Goal: Navigation & Orientation: Find specific page/section

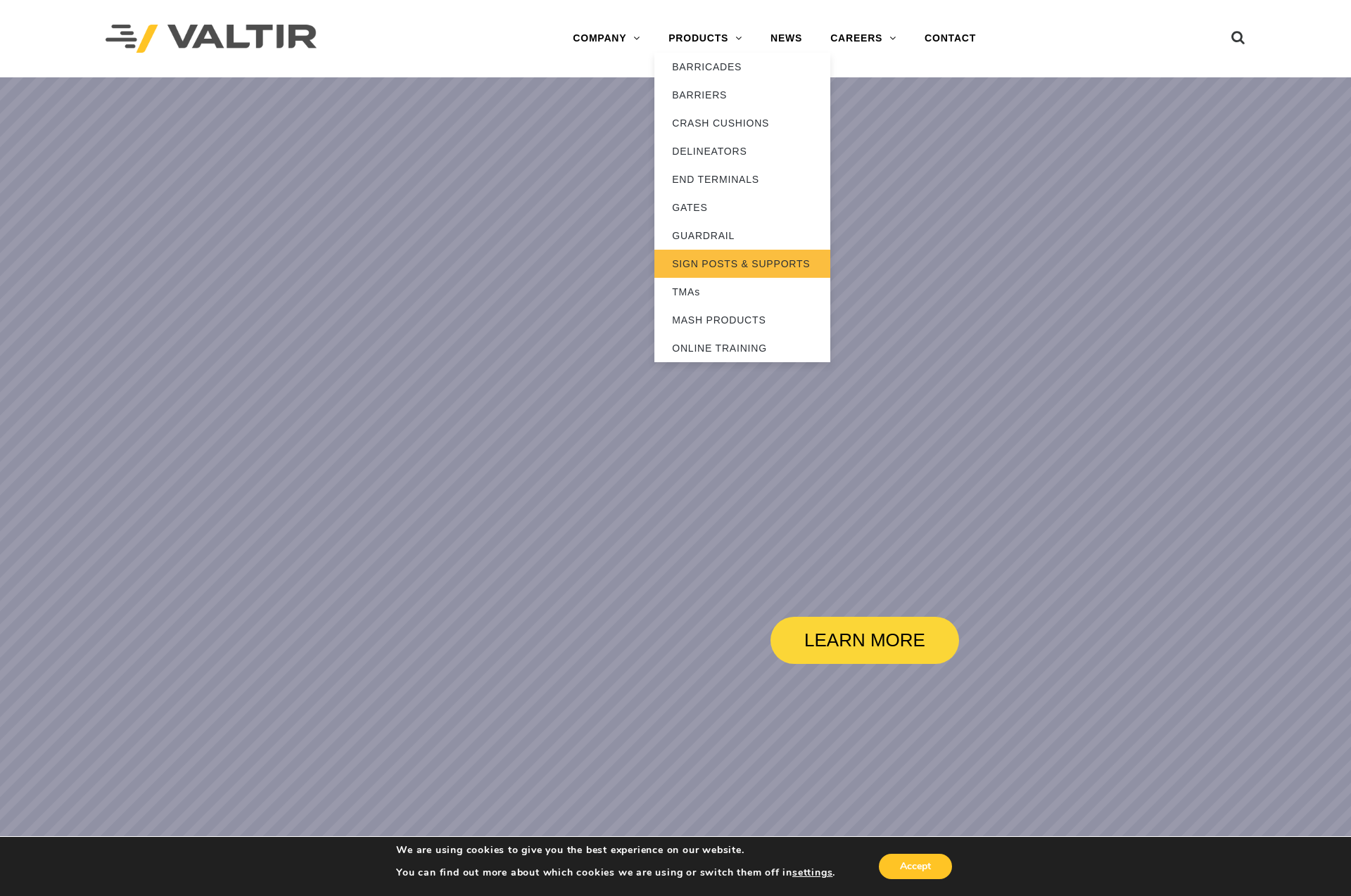
click at [684, 260] on link "SIGN POSTS & SUPPORTS" at bounding box center [742, 264] width 176 height 28
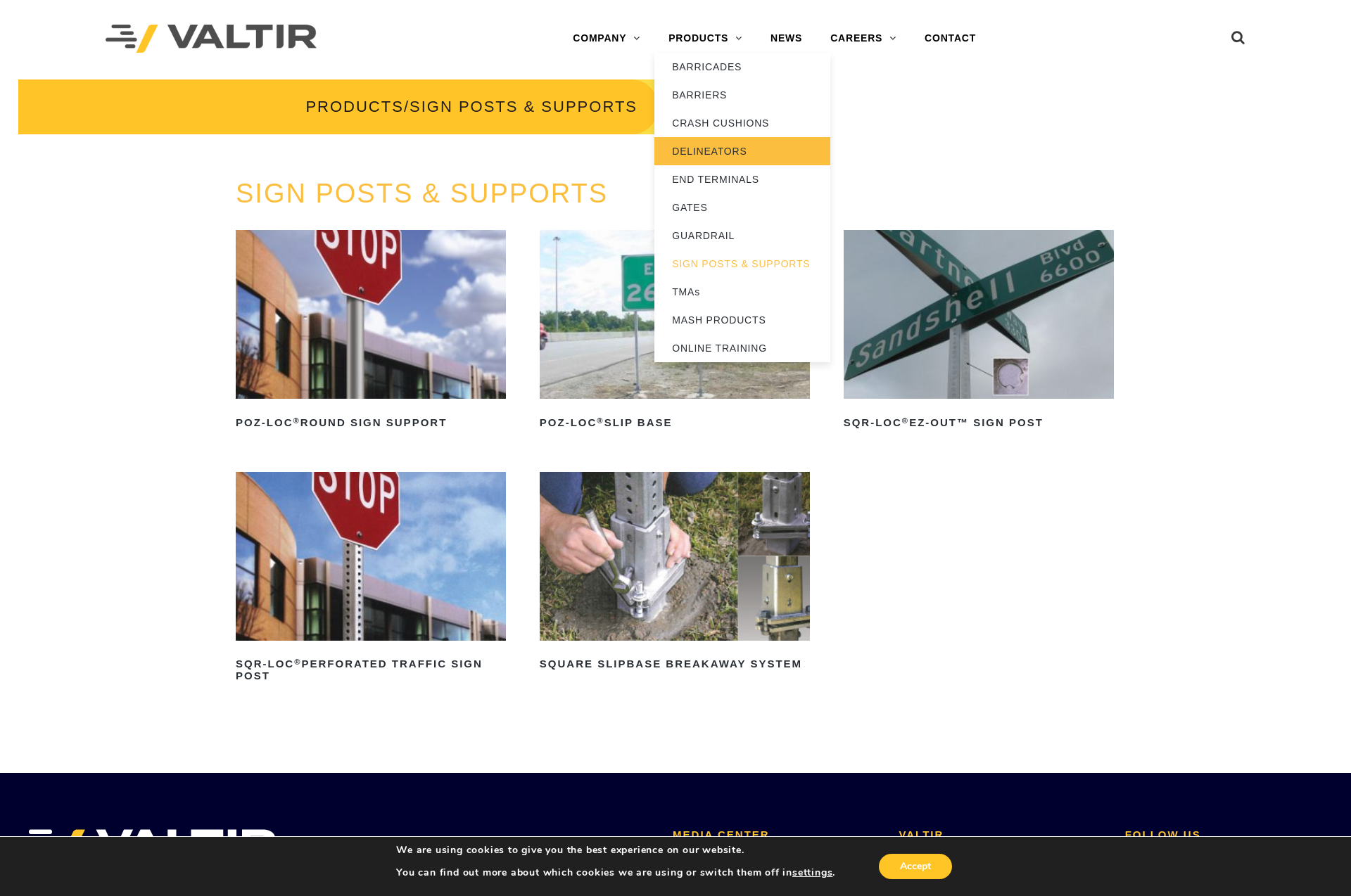
click at [704, 144] on link "DELINEATORS" at bounding box center [742, 151] width 176 height 28
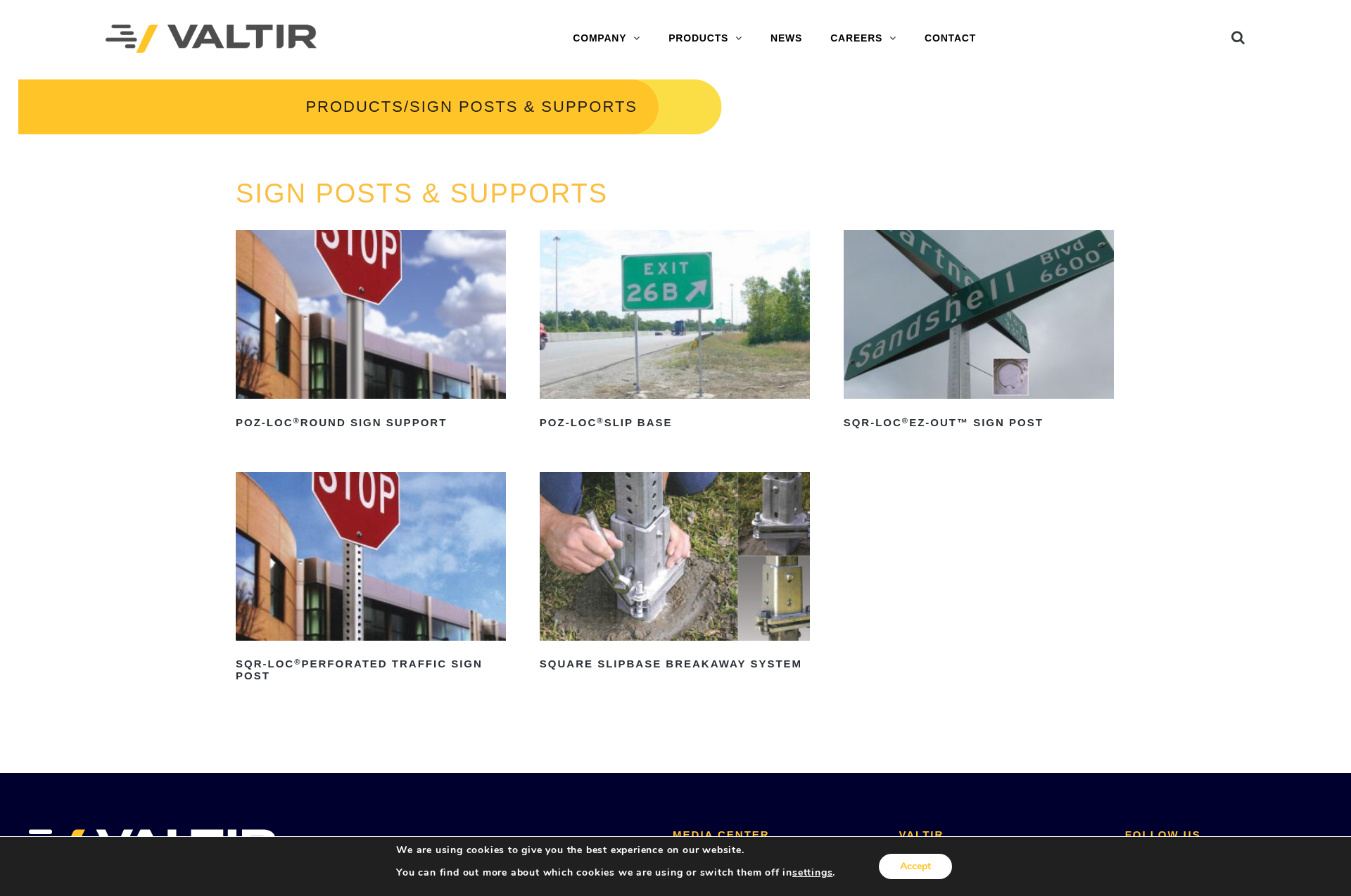
click at [909, 864] on button "Accept" at bounding box center [916, 867] width 73 height 26
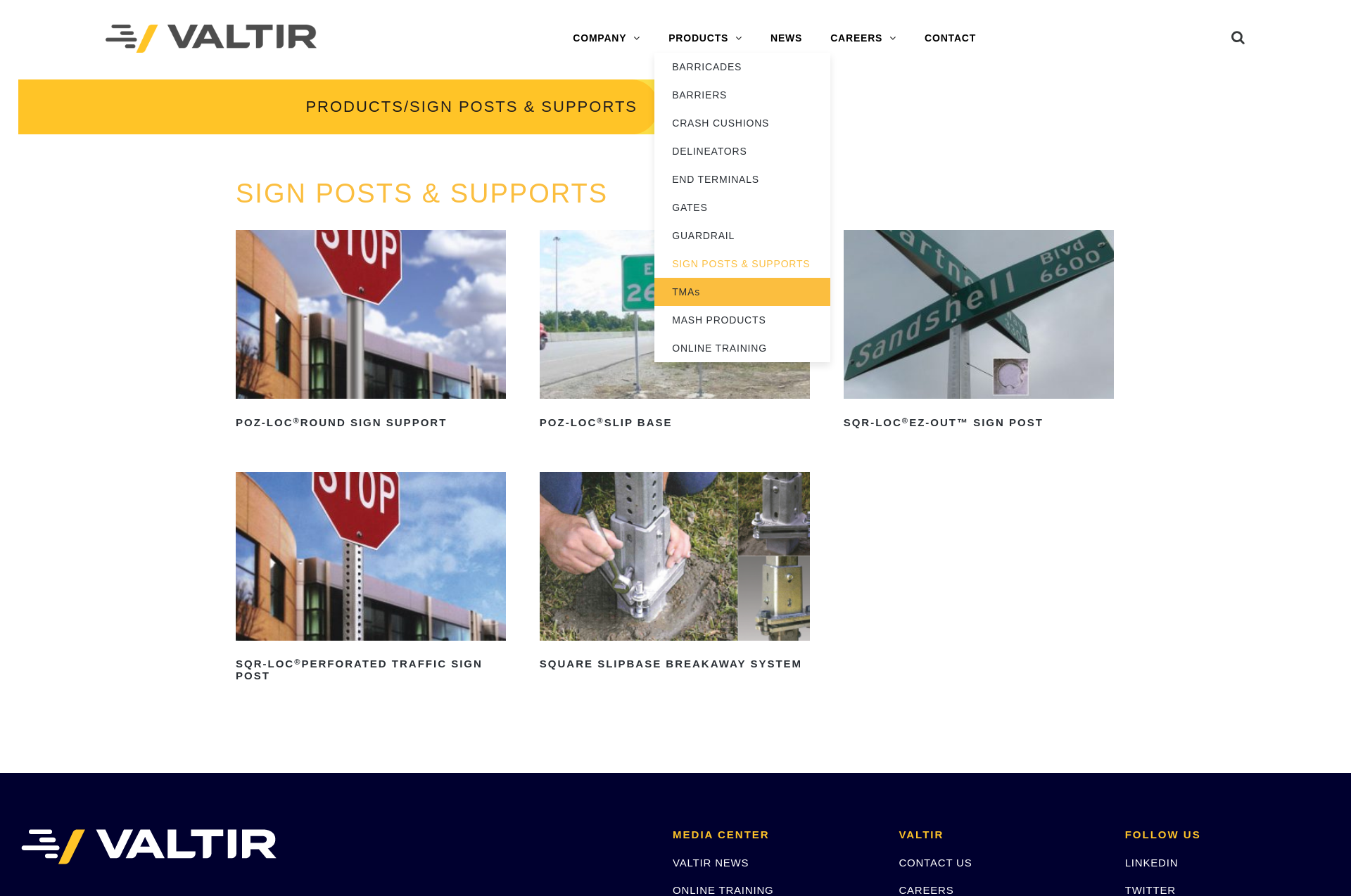
click at [688, 286] on link "TMAs" at bounding box center [742, 292] width 176 height 28
